Goal: Transaction & Acquisition: Download file/media

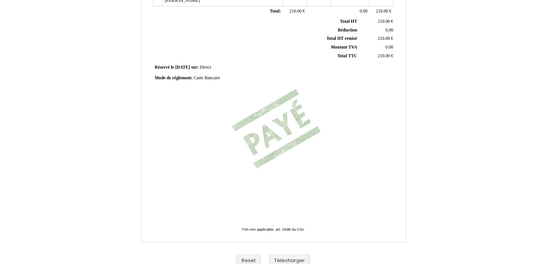
scroll to position [194, 0]
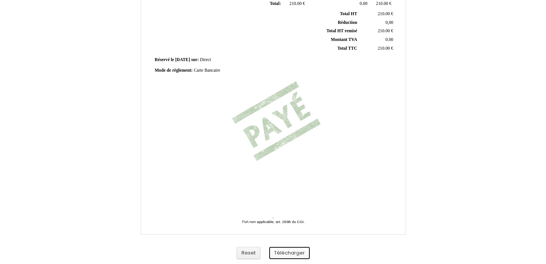
click at [302, 254] on button "Télécharger" at bounding box center [289, 253] width 41 height 13
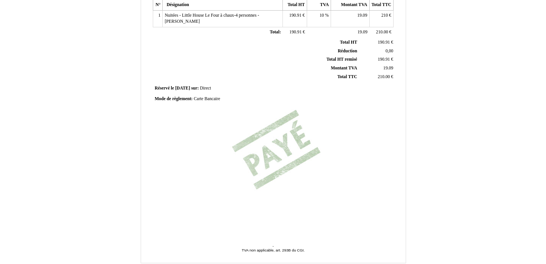
scroll to position [194, 0]
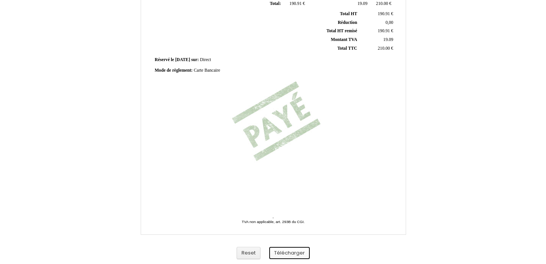
click at [302, 254] on button "Télécharger" at bounding box center [289, 253] width 41 height 13
